Goal: Task Accomplishment & Management: Manage account settings

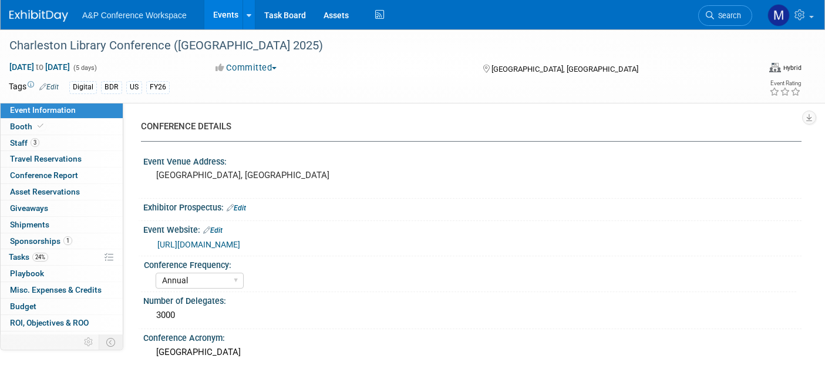
select select "Annual"
select select "Level 1"
select select "In-Person Booth"
select select "Libraries"
select select "Bloomsbury Digital Resources"
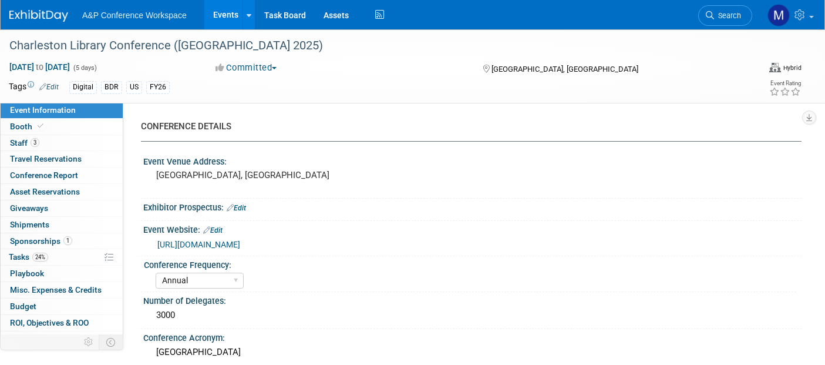
select select "[PERSON_NAME]"
select select "BDR Product Awareness and Trial Generation​"
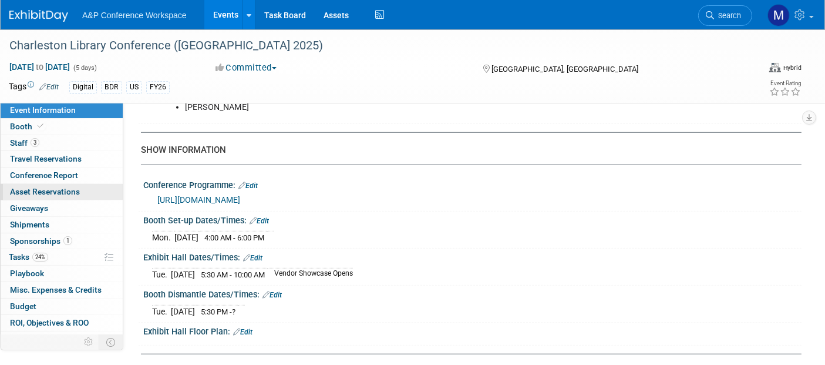
click at [27, 192] on span "Asset Reservations 0" at bounding box center [45, 191] width 70 height 9
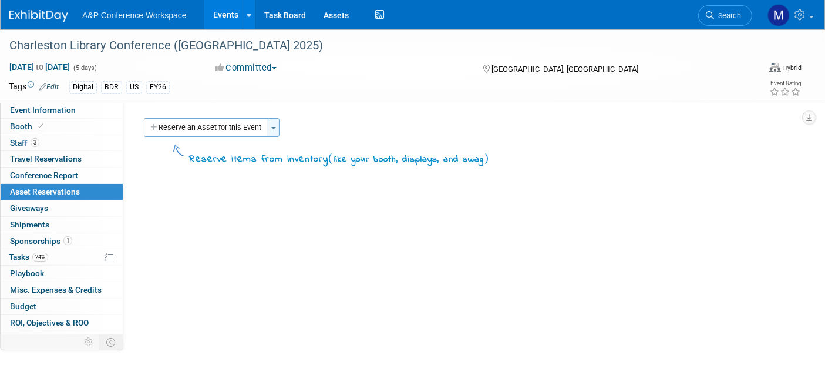
click at [275, 127] on span "button" at bounding box center [273, 128] width 5 height 2
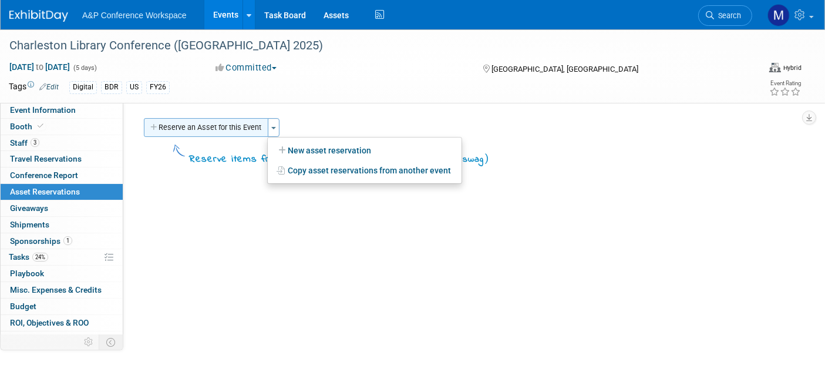
click at [212, 127] on button "Reserve an Asset for this Event" at bounding box center [206, 127] width 124 height 19
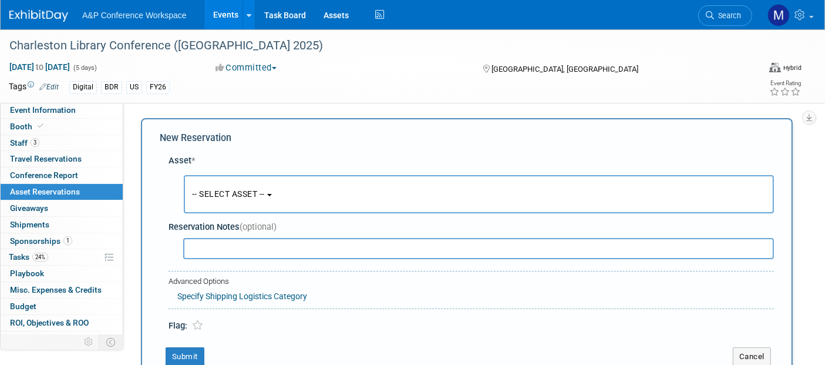
scroll to position [10, 0]
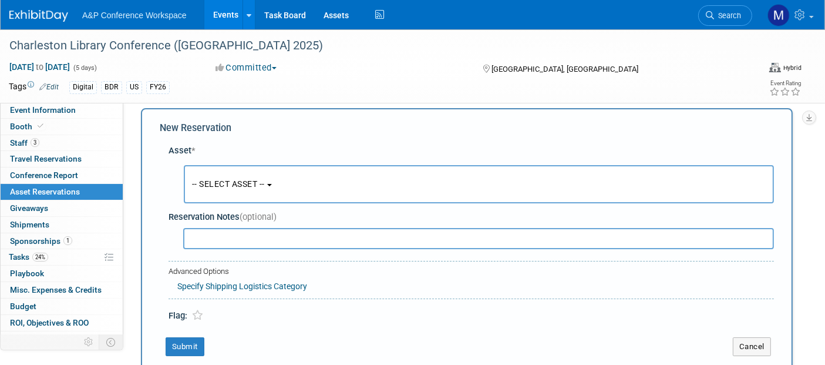
click at [272, 187] on button "-- SELECT ASSET --" at bounding box center [479, 184] width 590 height 38
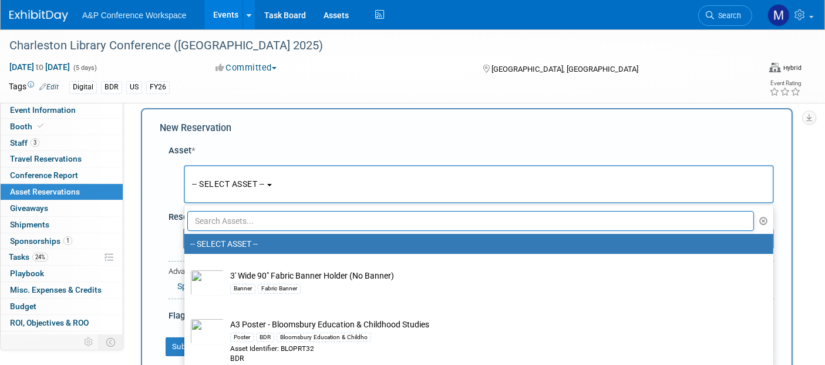
click at [237, 217] on input "text" at bounding box center [470, 221] width 566 height 20
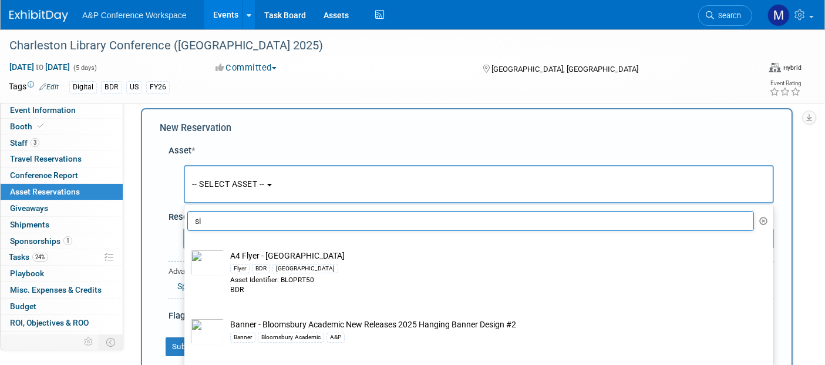
type input "s"
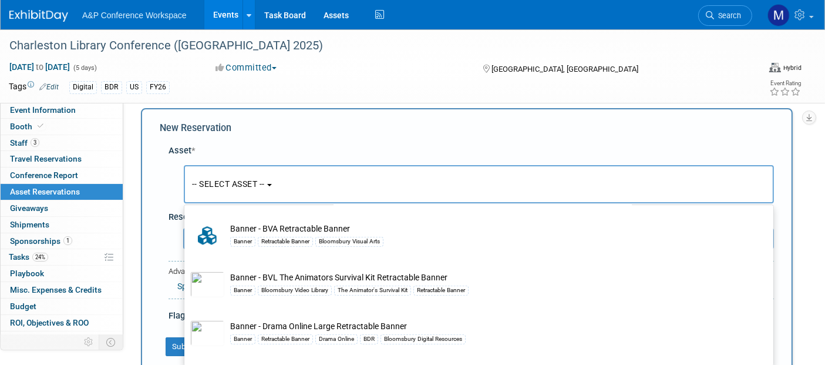
scroll to position [0, 0]
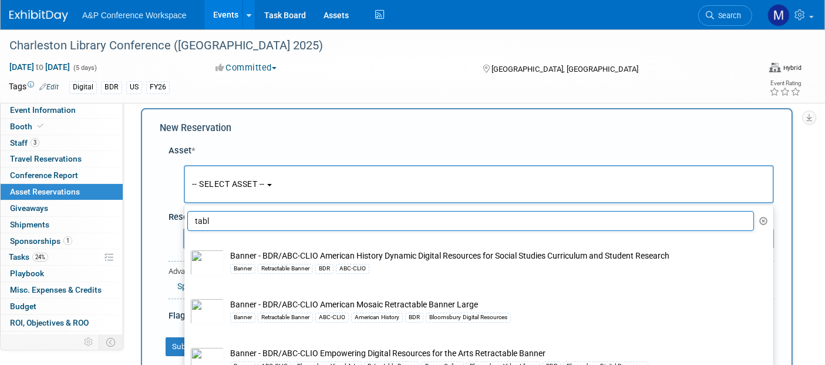
drag, startPoint x: 268, startPoint y: 217, endPoint x: 151, endPoint y: 239, distance: 118.8
click at [151, 239] on div "New Reservation Asset * -- SELECT ASSET --" at bounding box center [467, 238] width 652 height 261
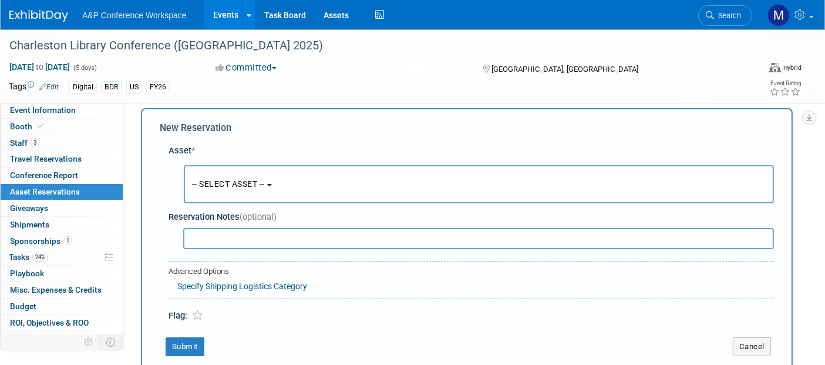
click at [234, 237] on input "text" at bounding box center [478, 238] width 590 height 21
click at [257, 180] on span "-- SELECT ASSET --" at bounding box center [228, 183] width 73 height 9
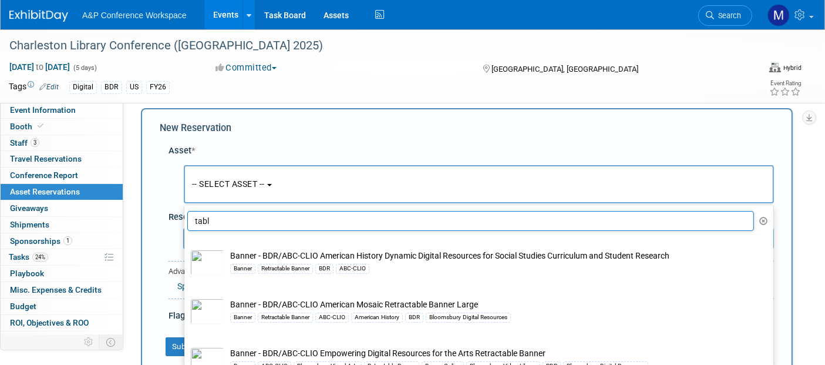
drag, startPoint x: 224, startPoint y: 224, endPoint x: 181, endPoint y: 217, distance: 43.5
click at [181, 217] on div "Asset * -- SELECT ASSET -- <table style='display: inline-block; border-style:no…" at bounding box center [467, 231] width 614 height 184
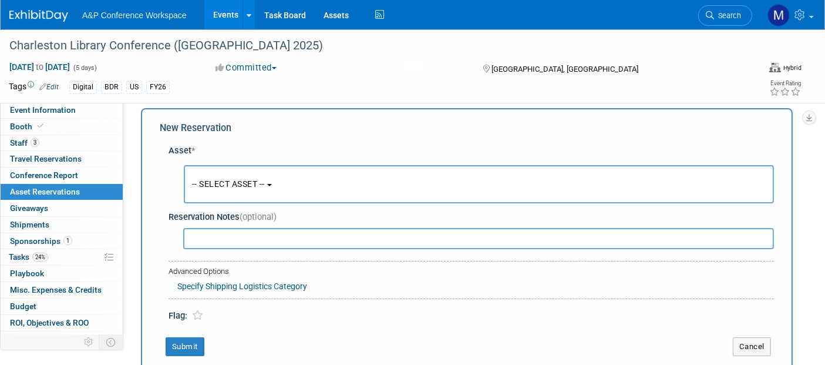
click at [246, 171] on button "-- SELECT ASSET --" at bounding box center [479, 184] width 590 height 38
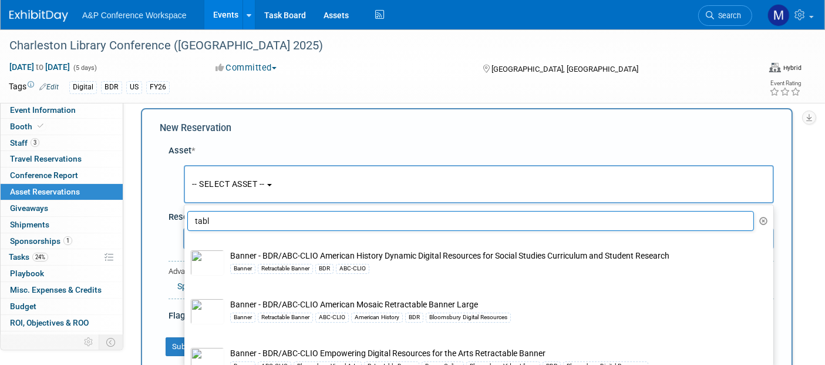
click at [258, 216] on input "tabl" at bounding box center [470, 221] width 566 height 20
type input "t"
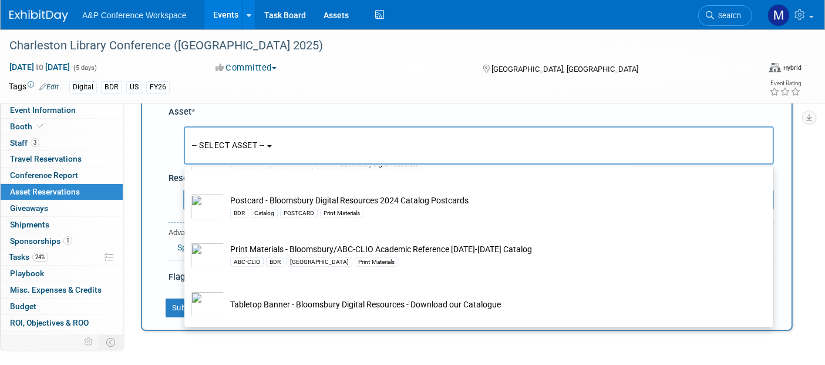
scroll to position [75, 0]
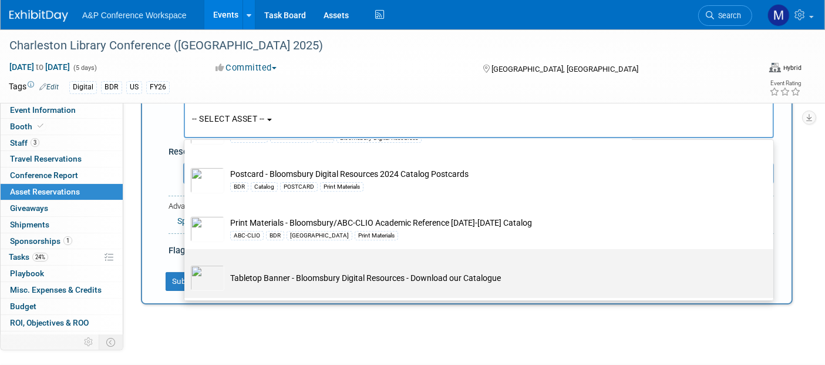
type input "catalog"
click at [372, 275] on td "Tabletop Banner - Bloomsbury Digital Resources - Download our Catalogue" at bounding box center [486, 278] width 525 height 26
click at [186, 263] on input "Tabletop Banner - Bloomsbury Digital Resources - Download our Catalogue" at bounding box center [182, 259] width 8 height 8
select select "10725544"
